Goal: Transaction & Acquisition: Purchase product/service

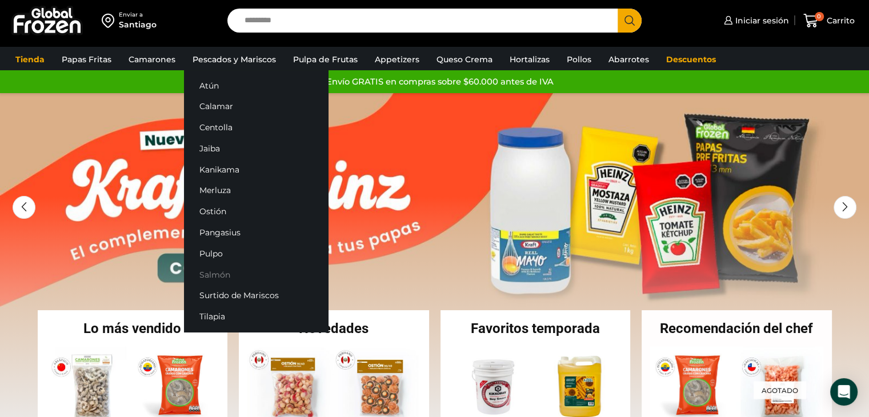
drag, startPoint x: 210, startPoint y: 275, endPoint x: 231, endPoint y: 275, distance: 20.6
click at [211, 275] on link "Salmón" at bounding box center [256, 274] width 144 height 21
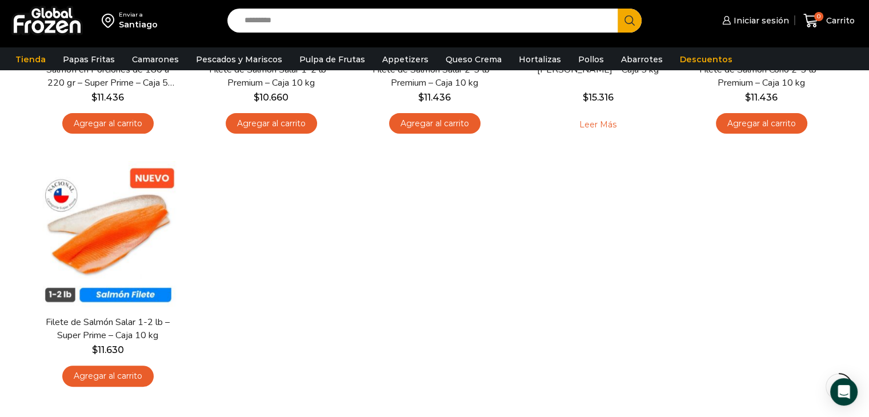
scroll to position [286, 0]
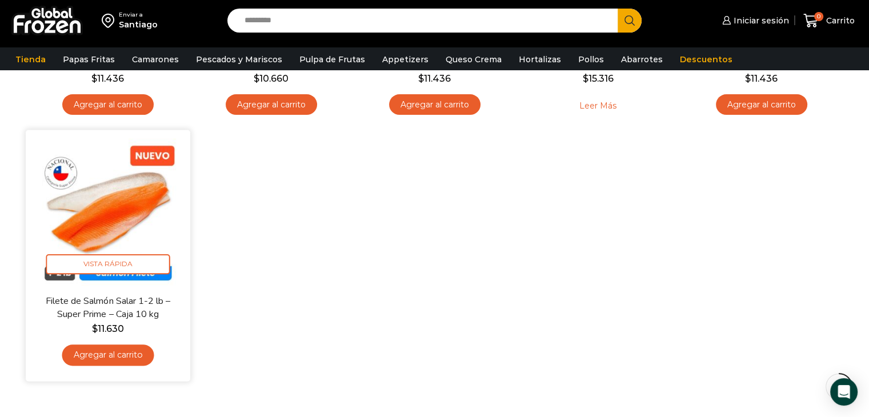
click at [112, 221] on img at bounding box center [107, 211] width 147 height 147
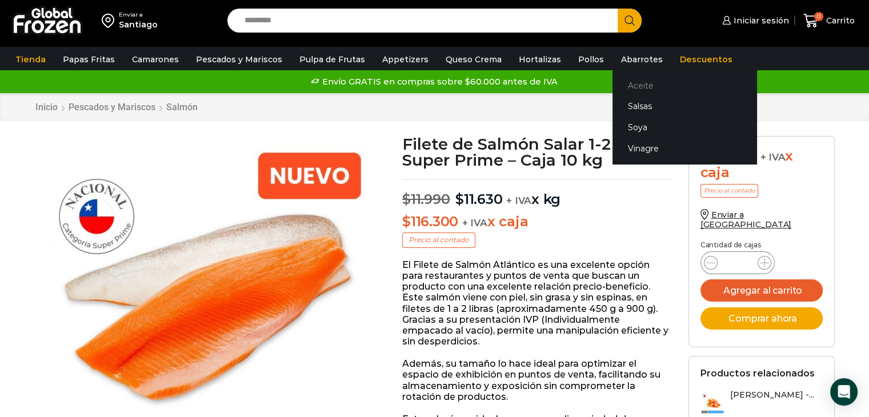
click at [629, 87] on link "Aceite" at bounding box center [684, 85] width 144 height 21
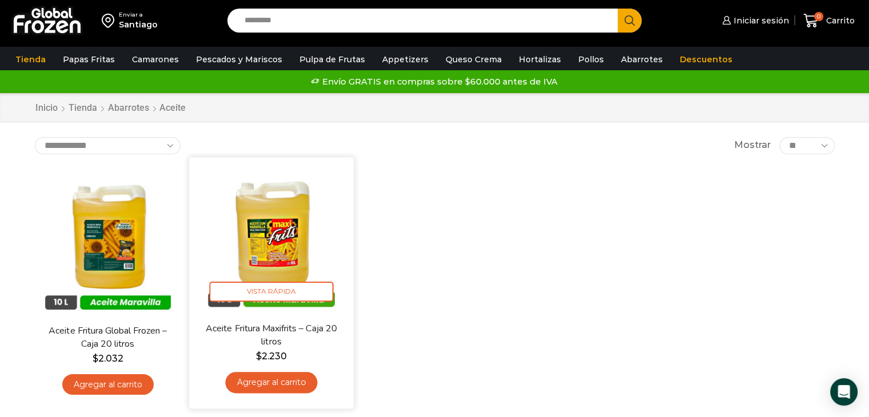
click at [277, 238] on img at bounding box center [271, 239] width 147 height 147
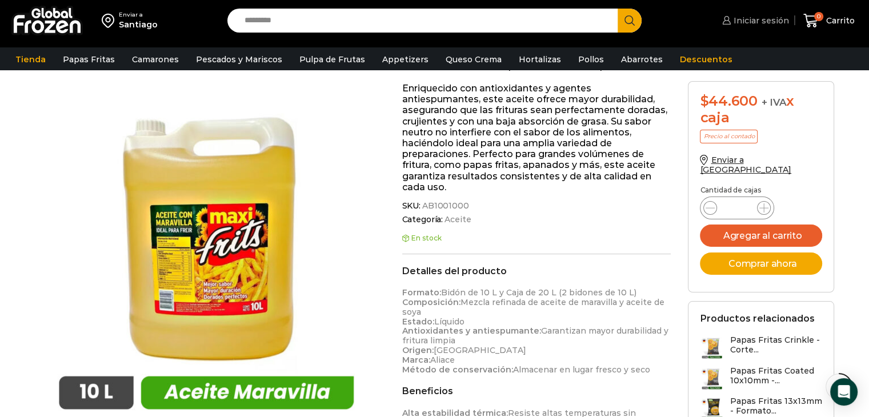
scroll to position [229, 0]
